Goal: Book appointment/travel/reservation

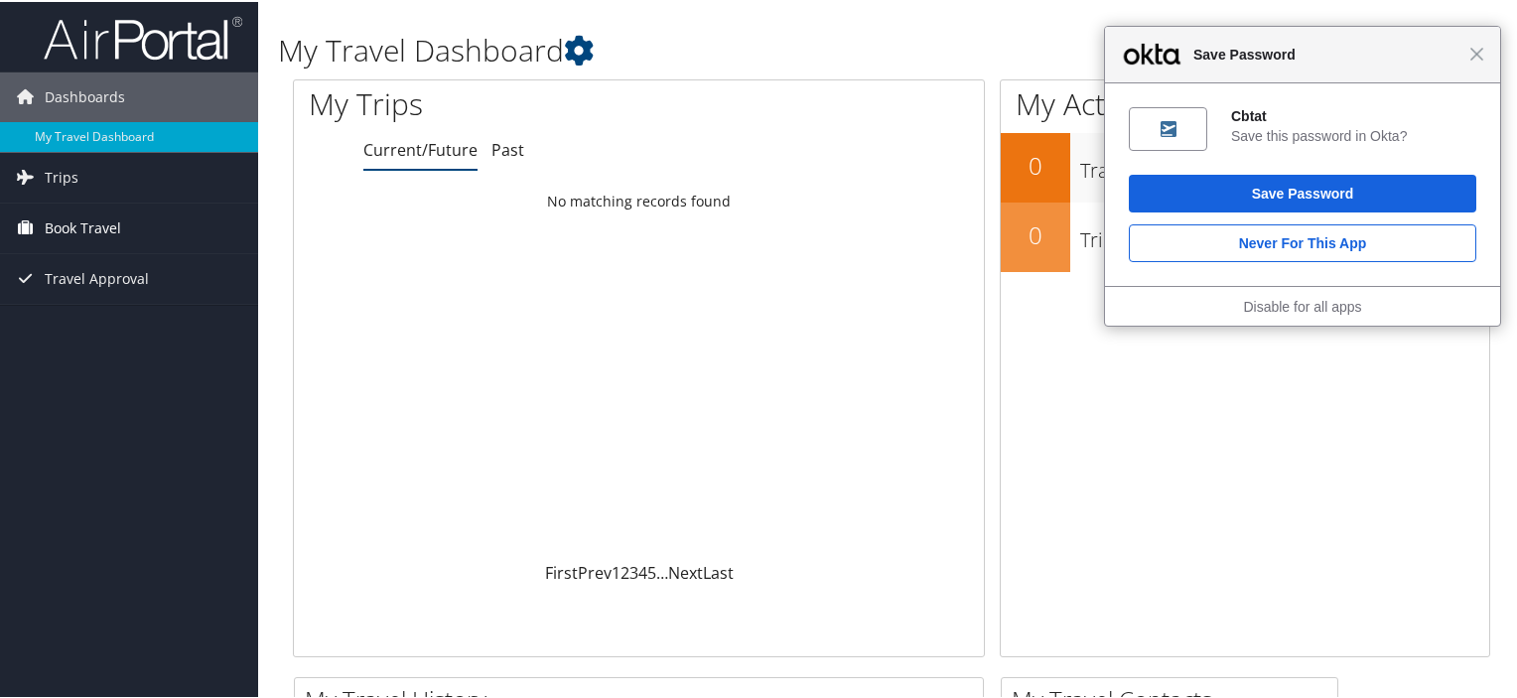
click at [74, 223] on span "Book Travel" at bounding box center [83, 227] width 76 height 50
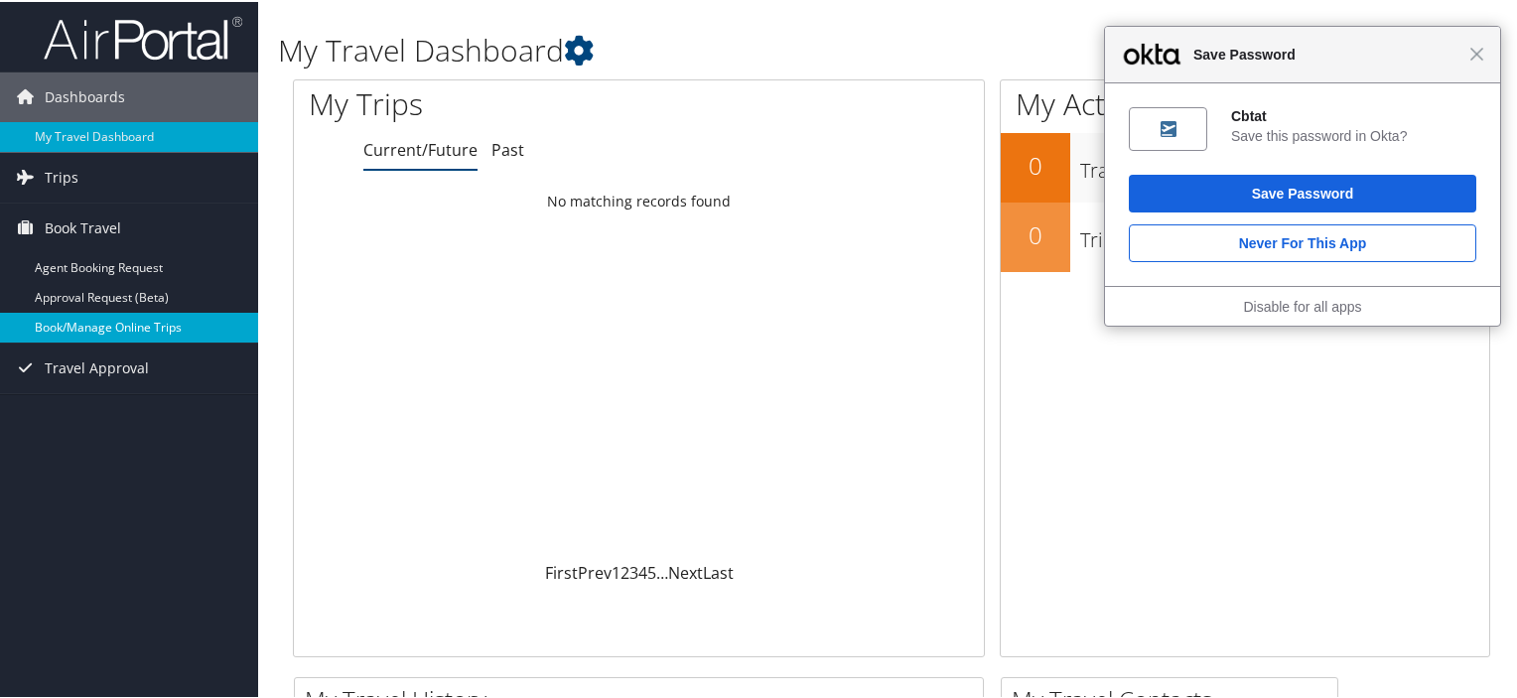
click at [68, 316] on link "Book/Manage Online Trips" at bounding box center [129, 326] width 258 height 30
